Goal: Task Accomplishment & Management: Complete application form

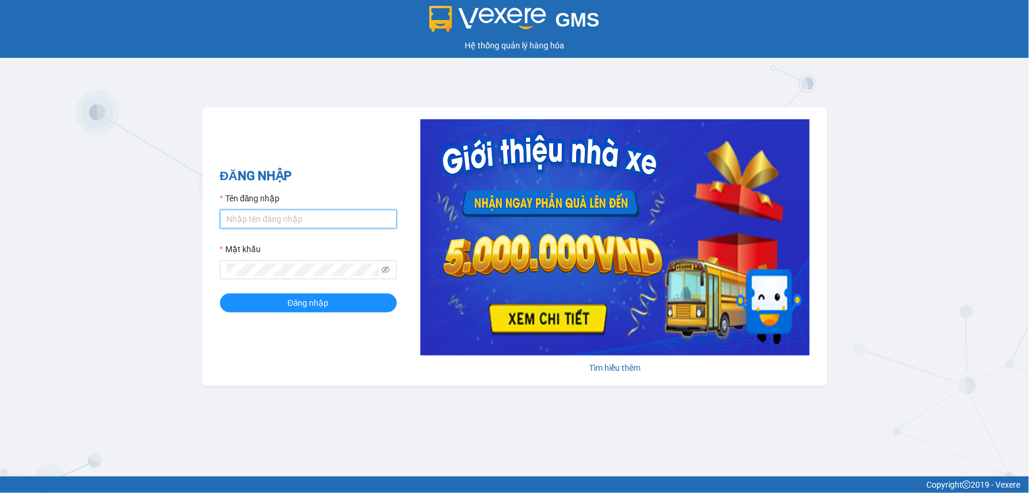
click at [264, 218] on input "Tên đăng nhập" at bounding box center [308, 218] width 177 height 19
type input "oanhxg.ct"
click at [220, 293] on button "Đăng nhập" at bounding box center [308, 302] width 177 height 19
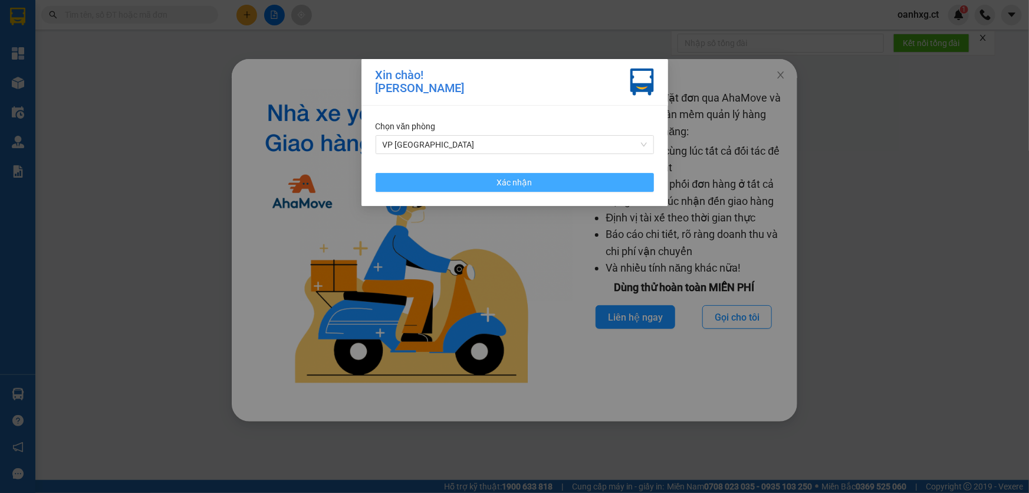
click at [567, 182] on button "Xác nhận" at bounding box center [515, 182] width 278 height 19
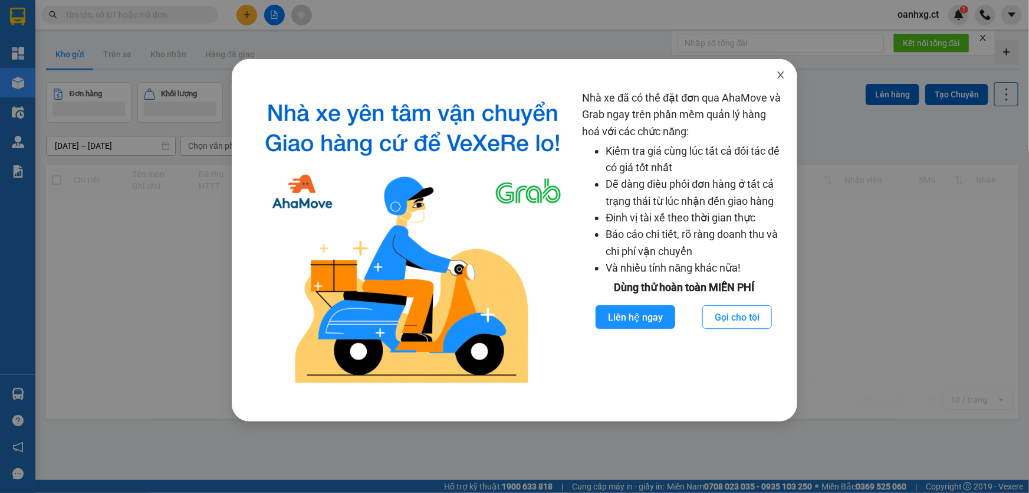
click at [784, 74] on icon "close" at bounding box center [780, 74] width 9 height 9
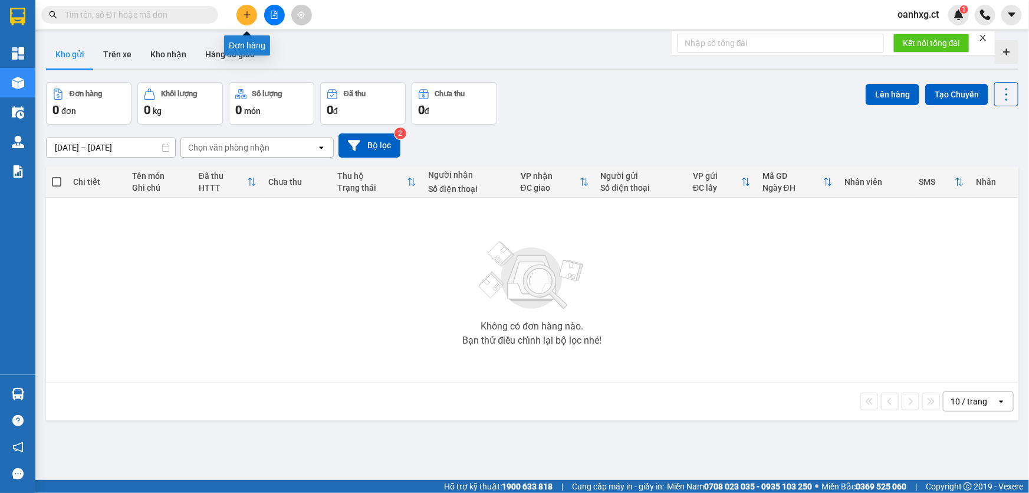
click at [235, 13] on div at bounding box center [274, 15] width 88 height 21
click at [241, 12] on button at bounding box center [247, 15] width 21 height 21
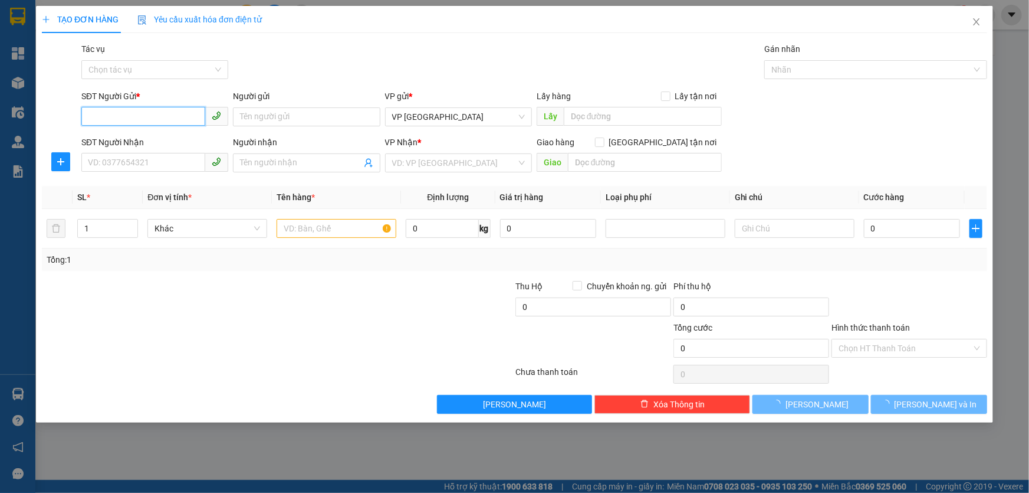
click at [153, 117] on input "SĐT Người Gửi *" at bounding box center [143, 116] width 124 height 19
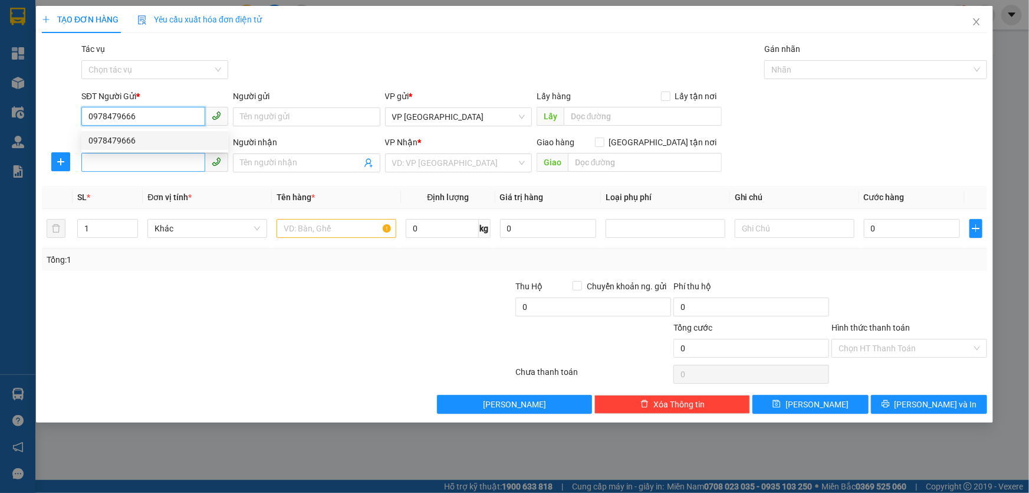
type input "0978479666"
click at [165, 166] on input "SĐT Người Nhận" at bounding box center [143, 162] width 124 height 19
type input "0948384796"
click at [291, 160] on input "Người nhận" at bounding box center [300, 162] width 121 height 13
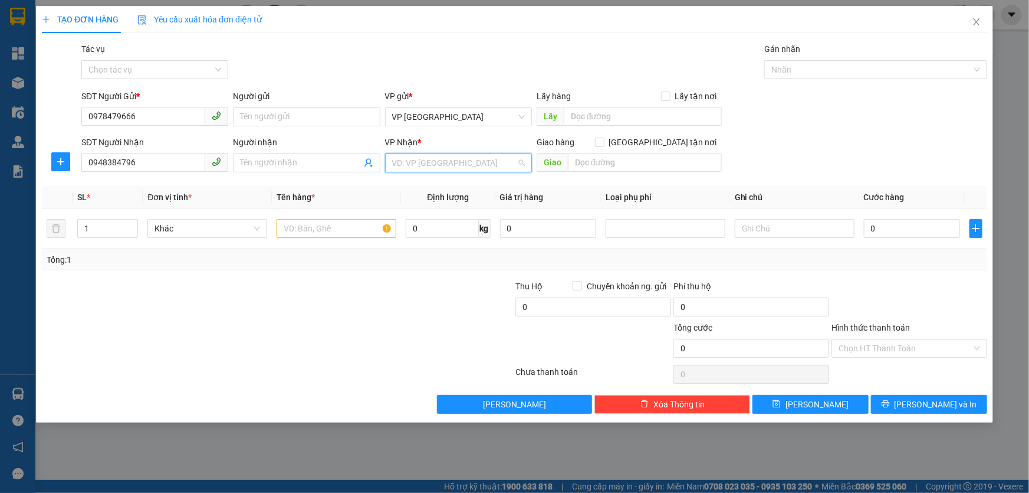
click at [409, 165] on input "search" at bounding box center [454, 163] width 124 height 18
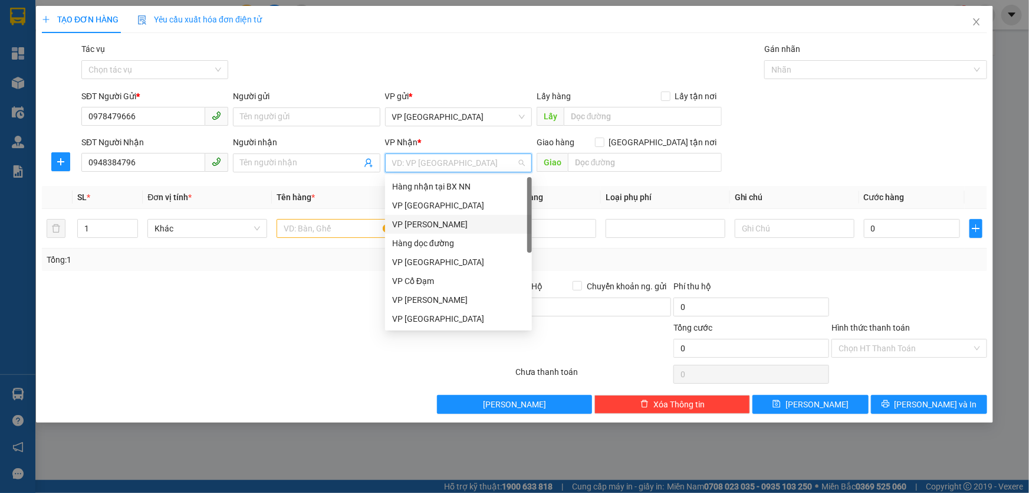
click at [430, 224] on div "VP Hoàng Liệt" at bounding box center [458, 224] width 133 height 13
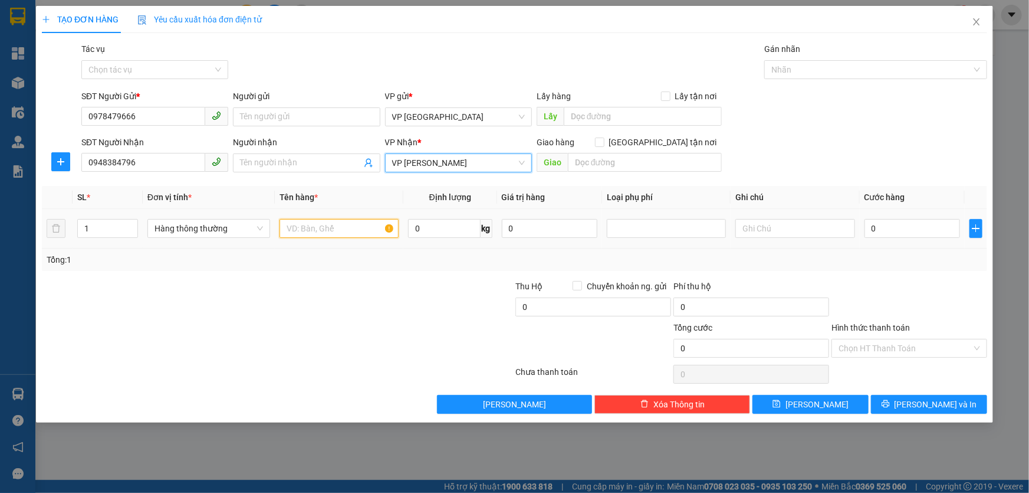
click at [334, 235] on input "text" at bounding box center [339, 228] width 119 height 19
type input "t"
type input "tp"
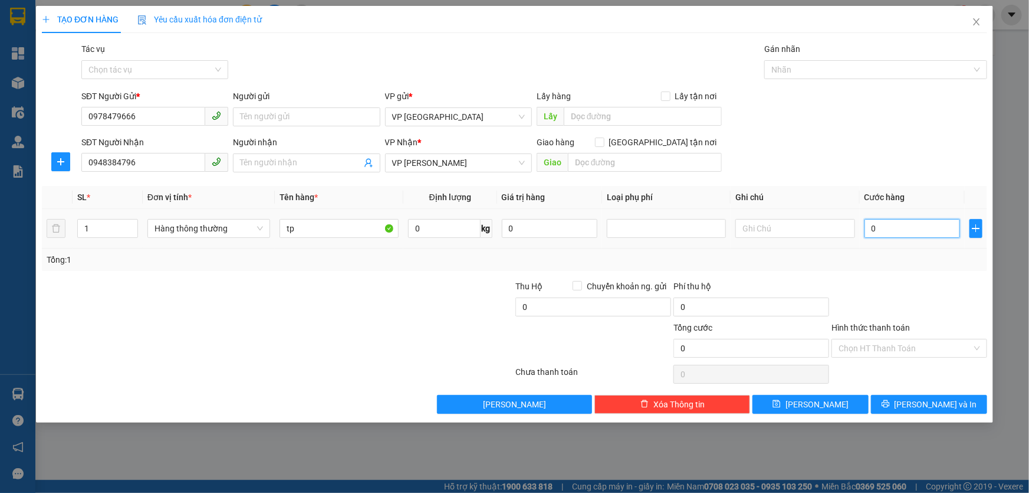
drag, startPoint x: 900, startPoint y: 231, endPoint x: 892, endPoint y: 232, distance: 7.8
click at [899, 231] on input "0" at bounding box center [913, 228] width 96 height 19
type input "001"
type input "1"
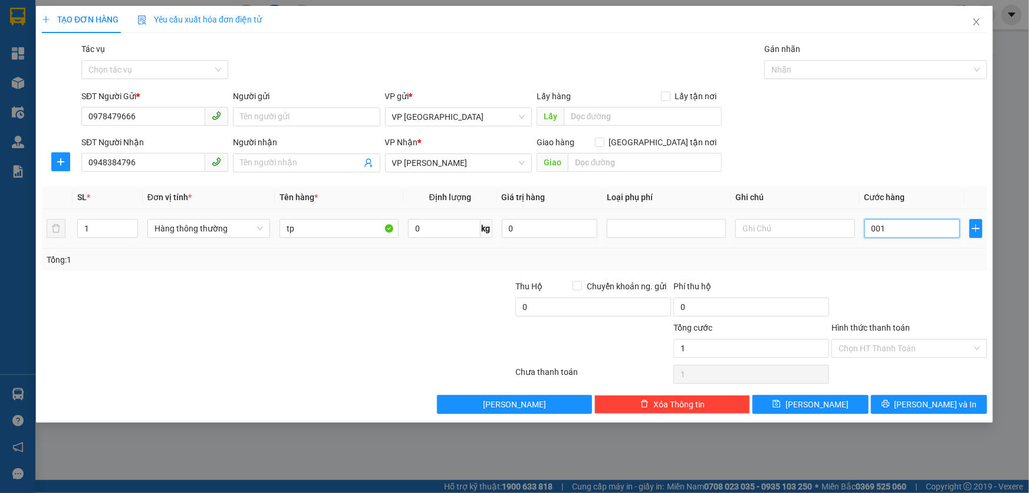
type input "0.011"
type input "11"
type input "00.110"
type input "110"
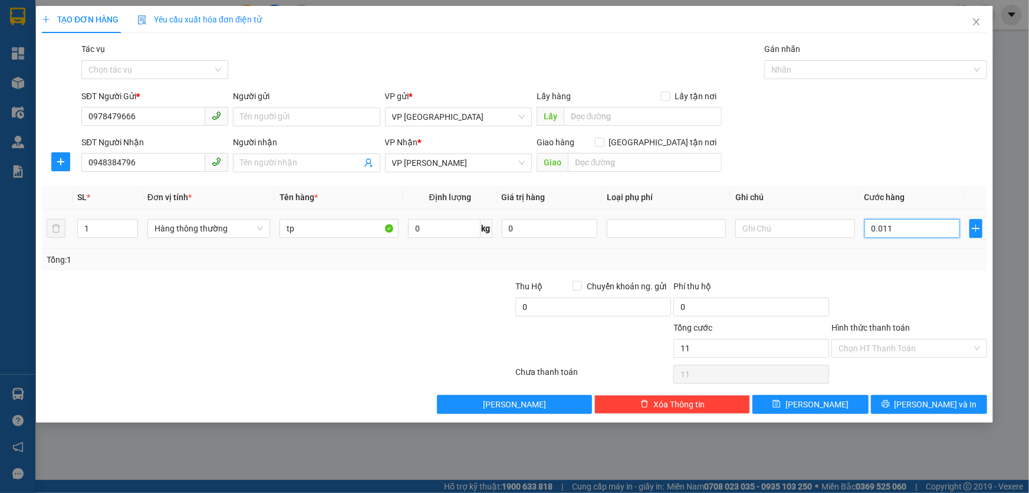
type input "110"
type input "110.000"
click at [865, 288] on div at bounding box center [910, 300] width 158 height 41
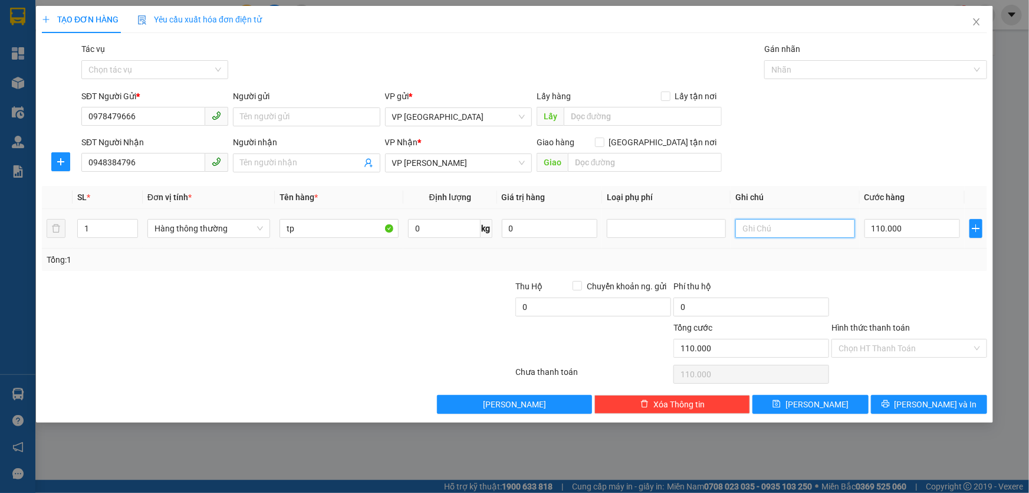
click at [806, 229] on input "text" at bounding box center [795, 228] width 119 height 19
type input "đã thu 60k phí ship HN"
click at [904, 284] on div at bounding box center [910, 300] width 158 height 41
click at [903, 350] on input "Hình thức thanh toán" at bounding box center [905, 348] width 133 height 18
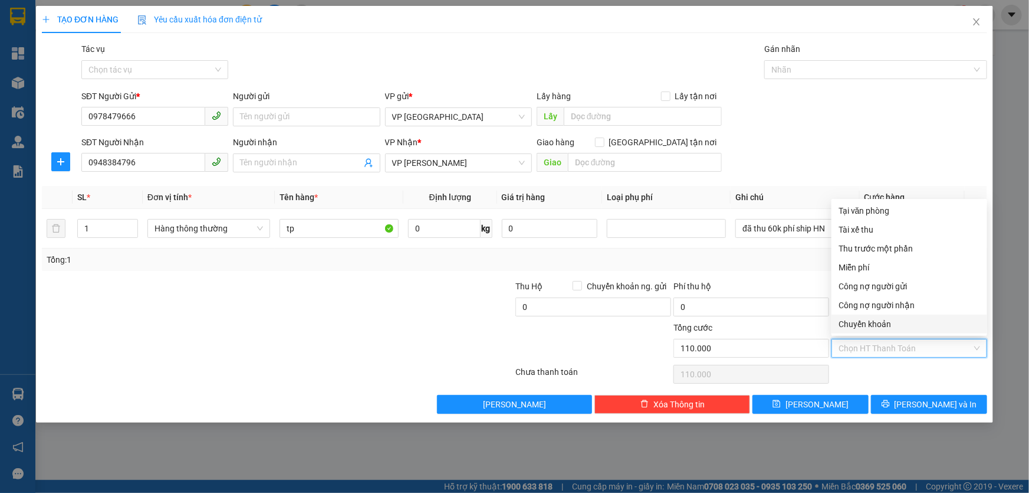
click at [873, 324] on div "Chuyển khoản" at bounding box center [910, 323] width 142 height 13
type input "0"
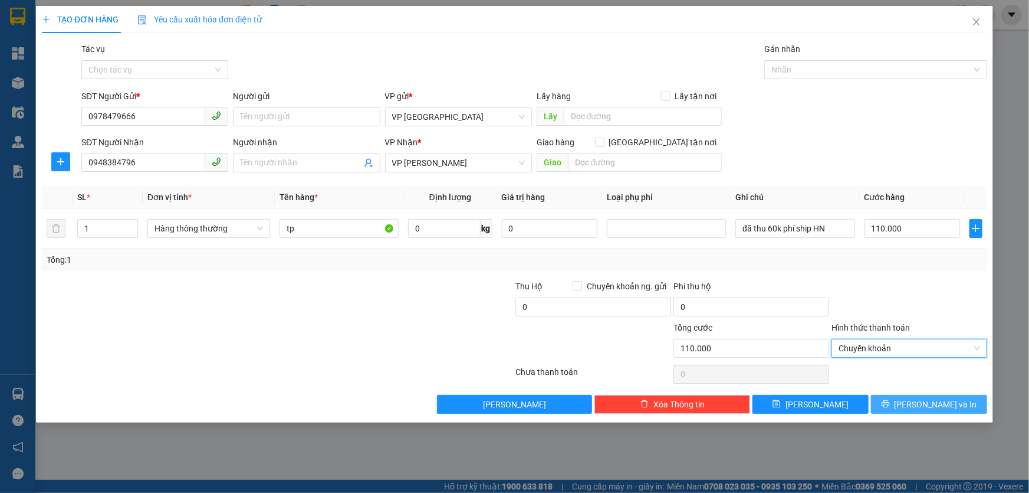
click at [910, 408] on button "Lưu và In" at bounding box center [929, 404] width 116 height 19
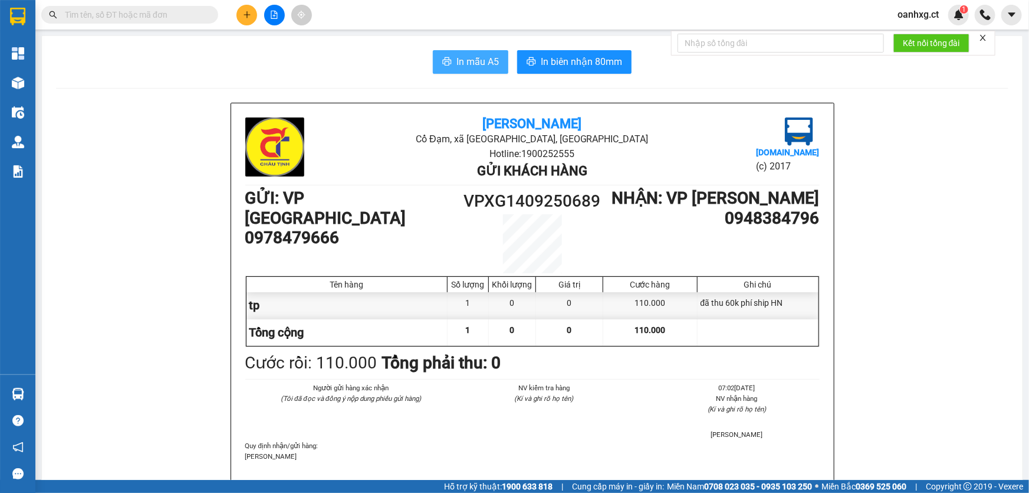
click at [468, 63] on span "In mẫu A5" at bounding box center [478, 61] width 42 height 15
click at [249, 11] on icon "plus" at bounding box center [247, 15] width 8 height 8
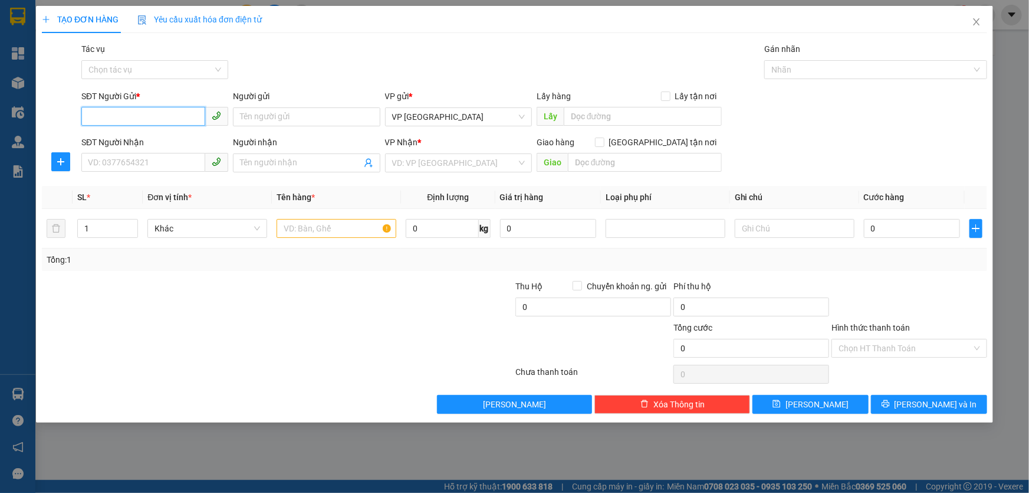
click at [165, 116] on input "SĐT Người Gửi *" at bounding box center [143, 116] width 124 height 19
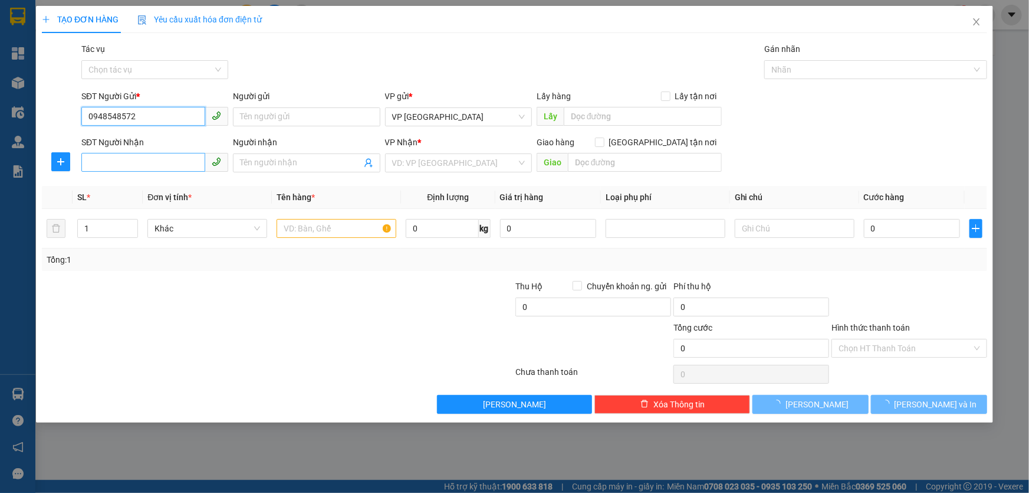
type input "0948548572"
click at [165, 161] on input "SĐT Người Nhận" at bounding box center [143, 162] width 124 height 19
type input "0988154194"
click at [313, 162] on input "Người nhận" at bounding box center [300, 162] width 121 height 13
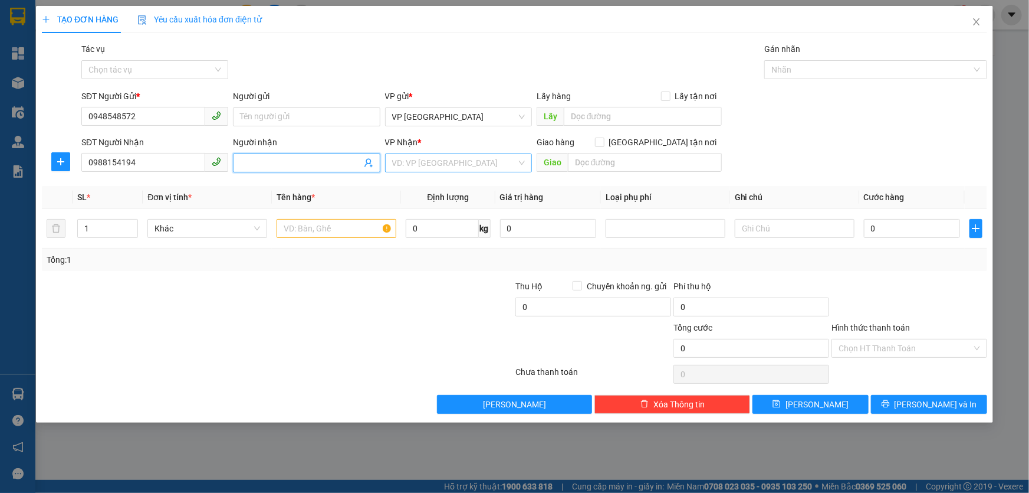
click at [431, 163] on input "search" at bounding box center [454, 163] width 124 height 18
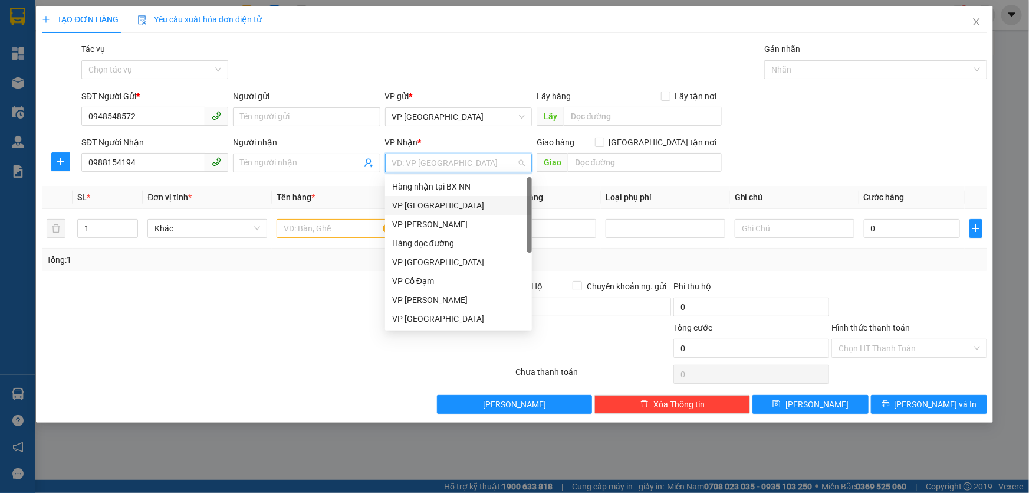
click at [428, 200] on div "VP Mỹ Đình" at bounding box center [458, 205] width 133 height 13
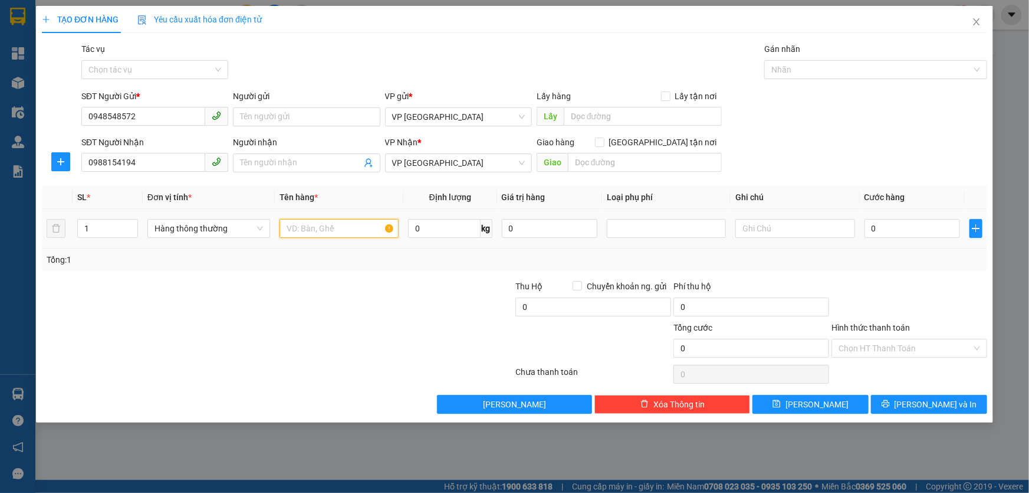
click at [340, 229] on input "text" at bounding box center [339, 228] width 119 height 19
click at [96, 225] on input "1" at bounding box center [108, 228] width 60 height 18
type input "2"
click at [307, 229] on input "text" at bounding box center [339, 228] width 119 height 19
type input "1 xốp+ 1 túi bưởi"
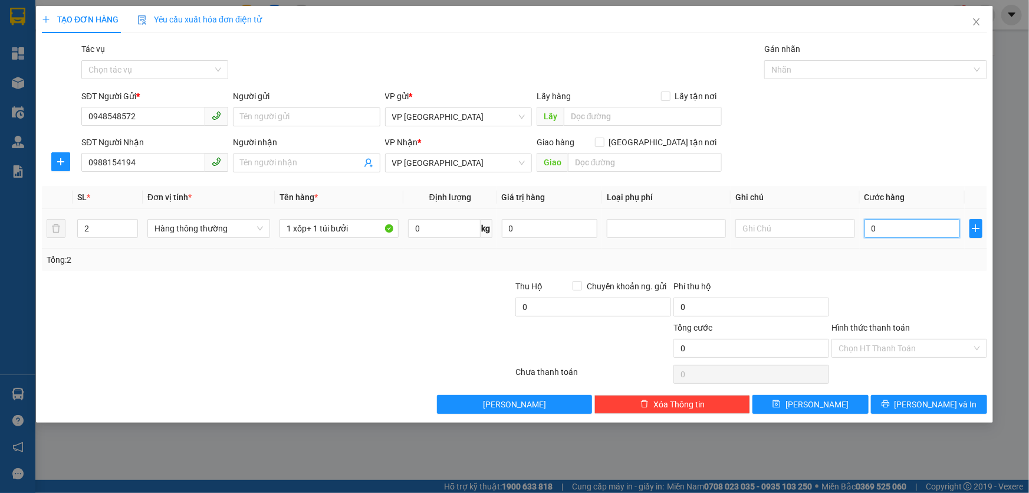
click at [881, 231] on input "0" at bounding box center [913, 228] width 96 height 19
type input "006"
type input "6"
type input "0.060"
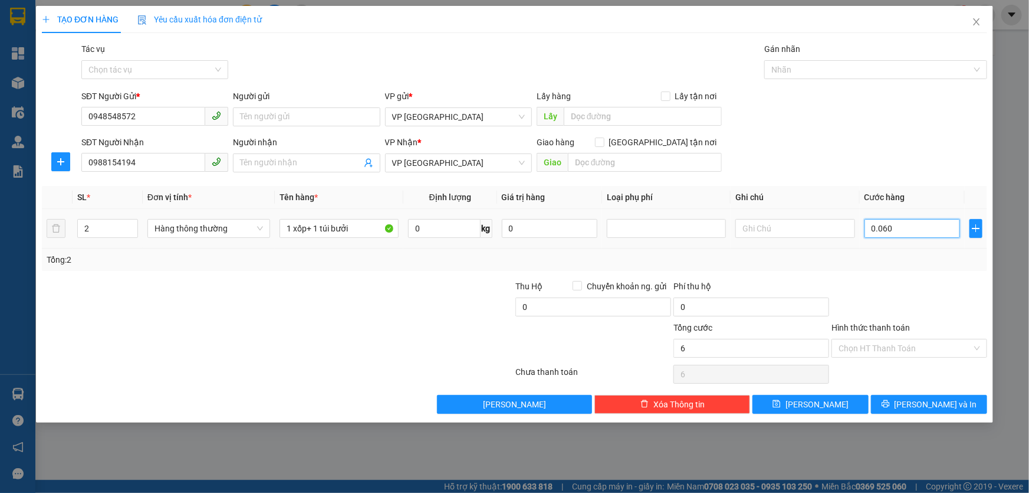
type input "60"
click at [879, 273] on div "Transit Pickup Surcharge Ids Transit Deliver Surcharge Ids Transit Deliver Surc…" at bounding box center [515, 227] width 946 height 371
type input "60.000"
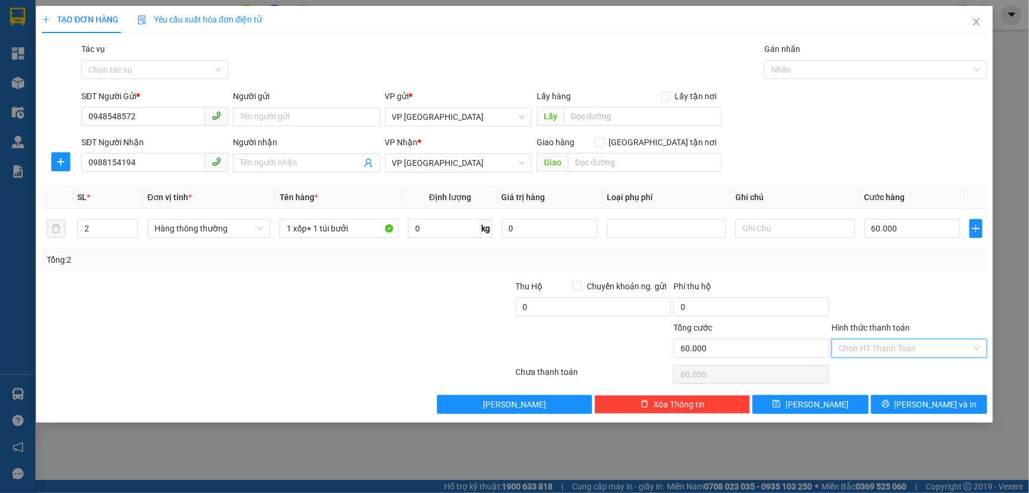
drag, startPoint x: 882, startPoint y: 346, endPoint x: 802, endPoint y: 243, distance: 130.3
click at [882, 345] on input "Hình thức thanh toán" at bounding box center [905, 348] width 133 height 18
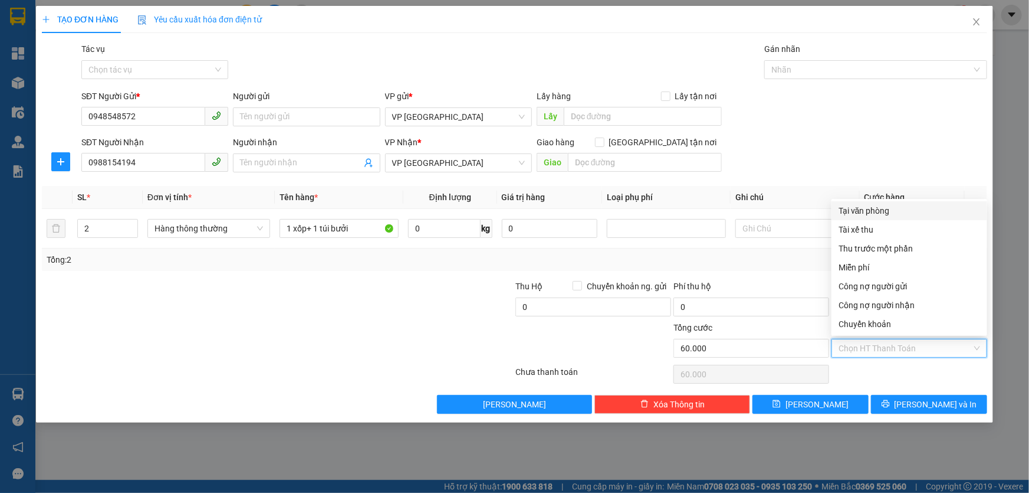
click at [868, 214] on div "Tại văn phòng" at bounding box center [910, 210] width 142 height 13
type input "0"
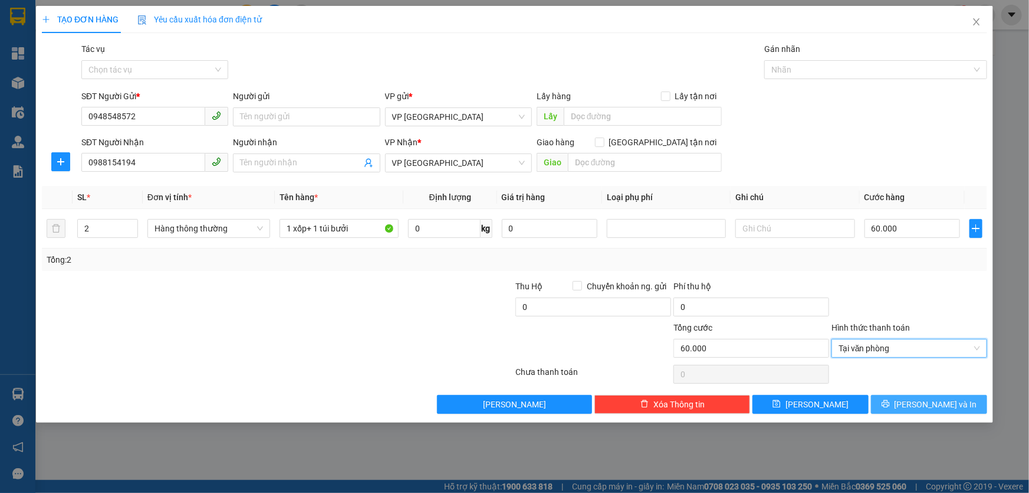
click at [890, 401] on icon "printer" at bounding box center [886, 404] width 8 height 8
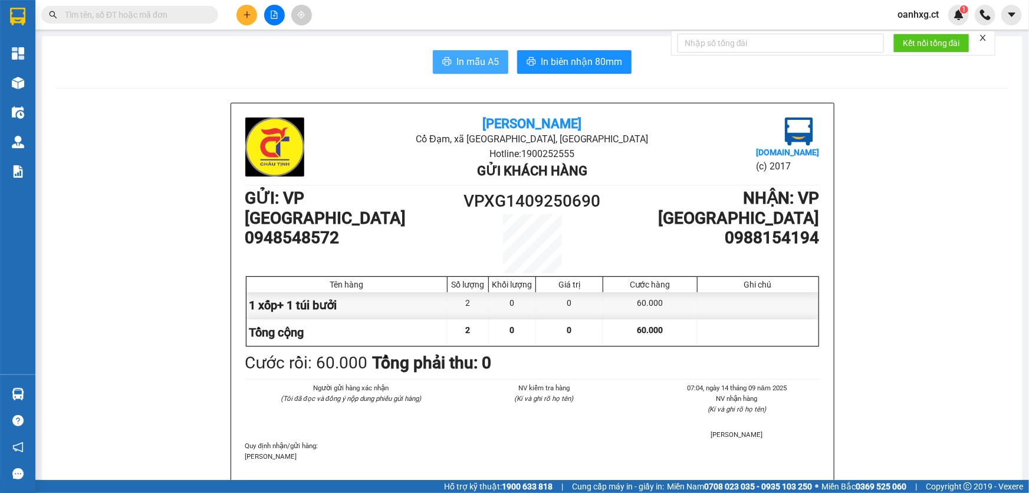
click at [484, 64] on span "In mẫu A5" at bounding box center [478, 61] width 42 height 15
